Goal: Check status: Check status

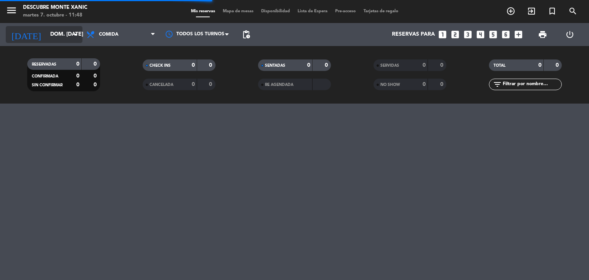
click at [77, 33] on icon "arrow_drop_down" at bounding box center [75, 34] width 9 height 9
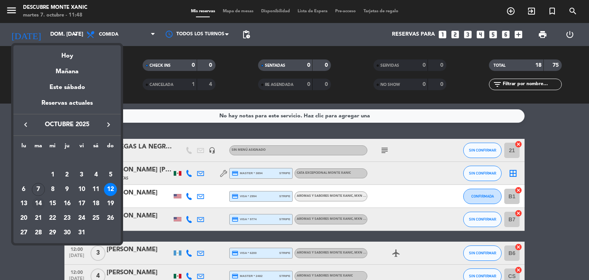
click at [40, 198] on div "14" at bounding box center [38, 203] width 13 height 13
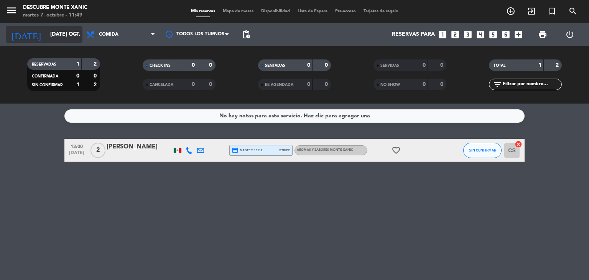
click at [78, 33] on icon "arrow_drop_down" at bounding box center [75, 34] width 9 height 9
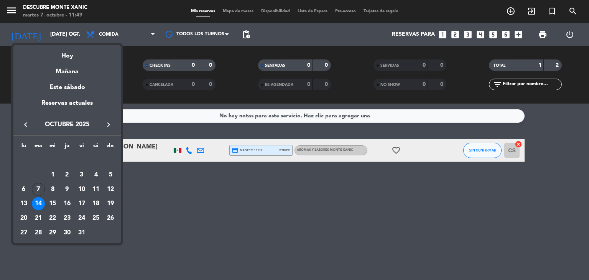
click at [221, 207] on div at bounding box center [294, 140] width 589 height 280
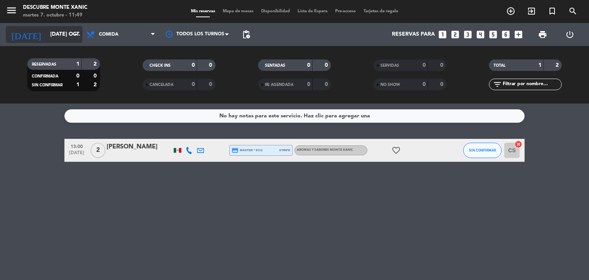
click at [77, 36] on icon "arrow_drop_down" at bounding box center [75, 34] width 9 height 9
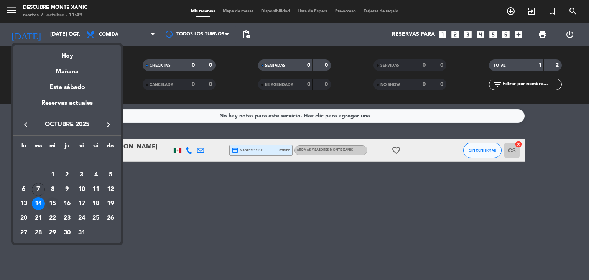
click at [53, 200] on div "15" at bounding box center [52, 203] width 13 height 13
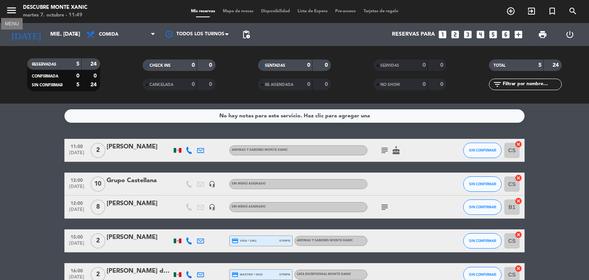
click at [11, 17] on button "menu" at bounding box center [12, 12] width 12 height 14
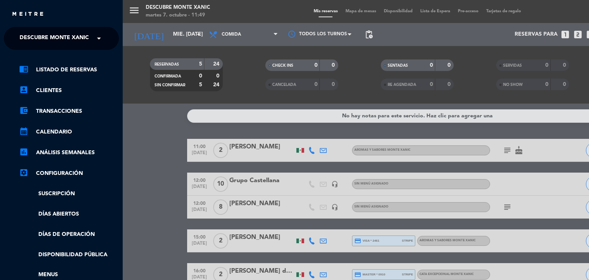
click at [98, 41] on span at bounding box center [100, 38] width 13 height 16
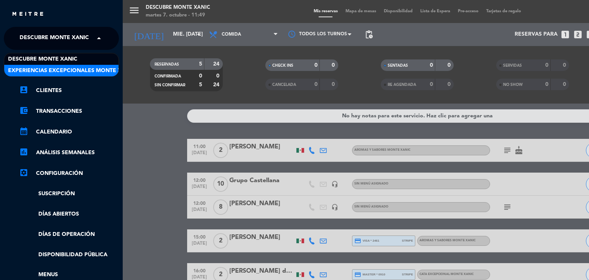
click at [82, 71] on span "Experiencias Excepcionales Monte Xanic" at bounding box center [71, 70] width 127 height 9
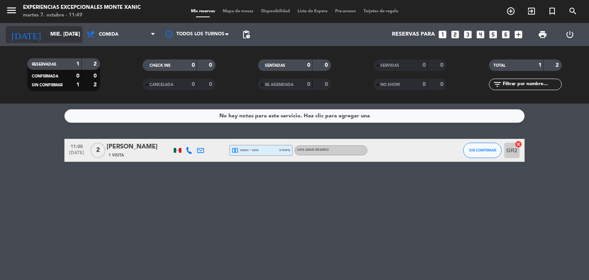
click at [74, 34] on icon "arrow_drop_down" at bounding box center [75, 34] width 9 height 9
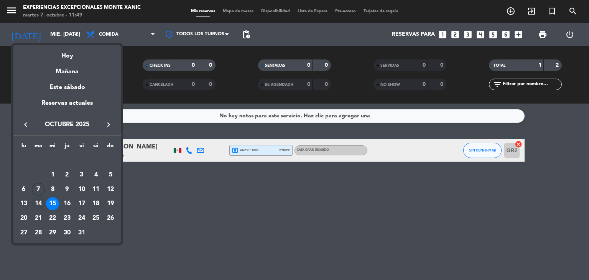
click at [37, 203] on div "14" at bounding box center [38, 203] width 13 height 13
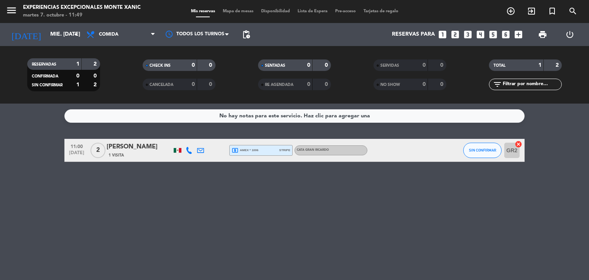
type input "[DATE] oct."
